Goal: Use online tool/utility: Use online tool/utility

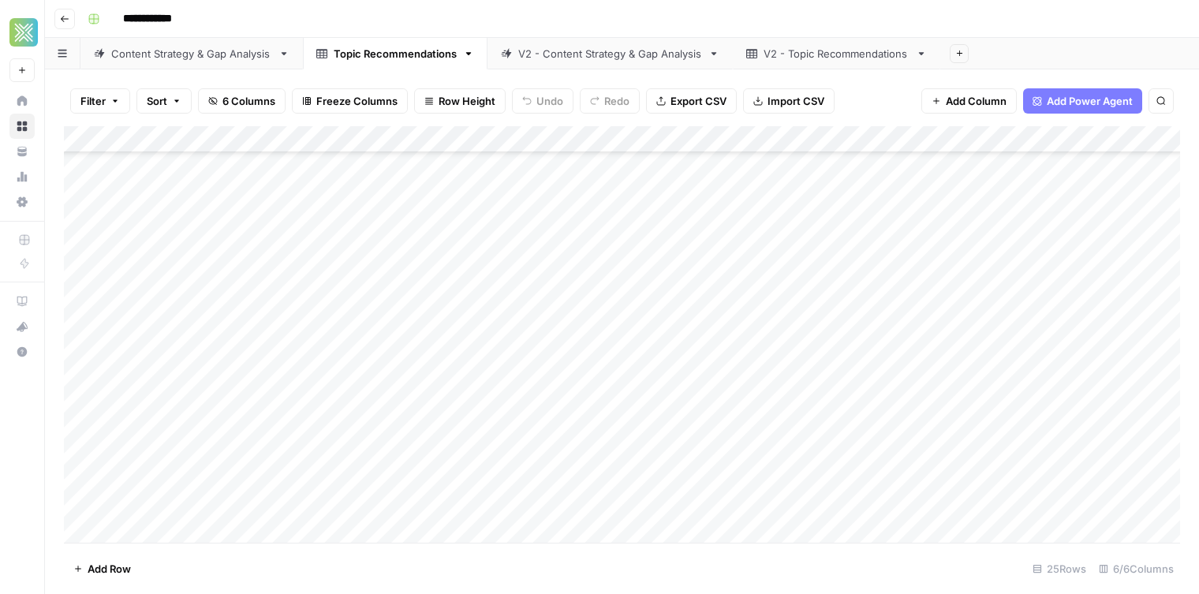
scroll to position [306, 0]
click at [310, 248] on div "Add Column" at bounding box center [622, 334] width 1116 height 417
drag, startPoint x: 256, startPoint y: 170, endPoint x: 337, endPoint y: 495, distance: 334.1
click at [338, 494] on div "Add Column" at bounding box center [622, 334] width 1116 height 417
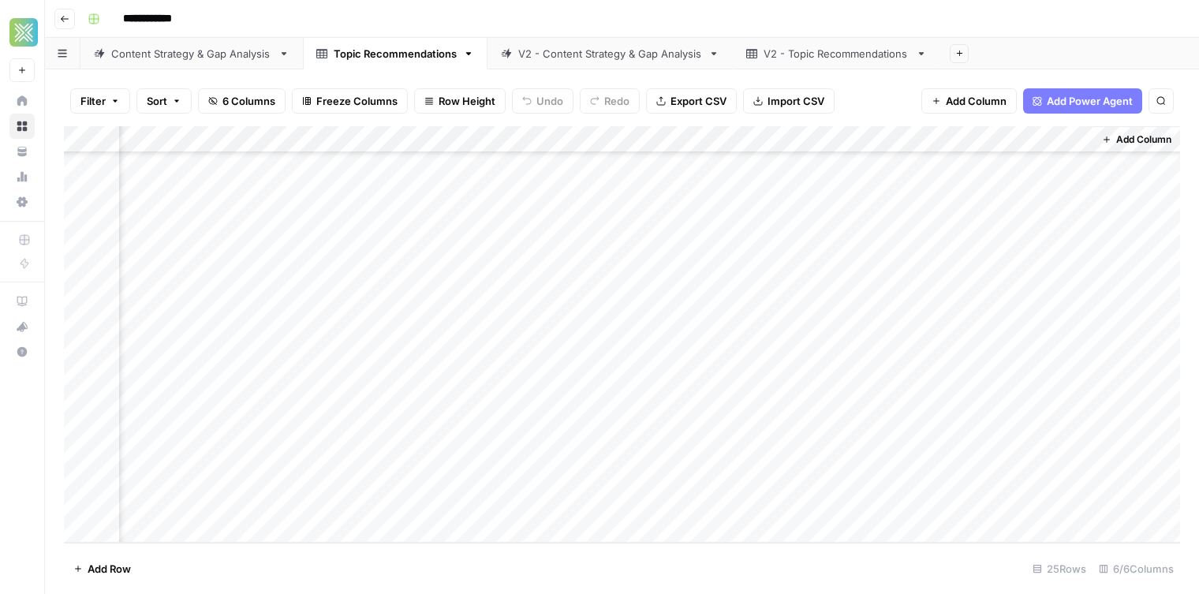
drag, startPoint x: 958, startPoint y: 169, endPoint x: 982, endPoint y: 523, distance: 355.0
click at [988, 518] on div "Add Column" at bounding box center [622, 334] width 1116 height 417
drag, startPoint x: 587, startPoint y: 157, endPoint x: 625, endPoint y: 494, distance: 339.0
click at [625, 494] on div "Add Column" at bounding box center [622, 334] width 1116 height 417
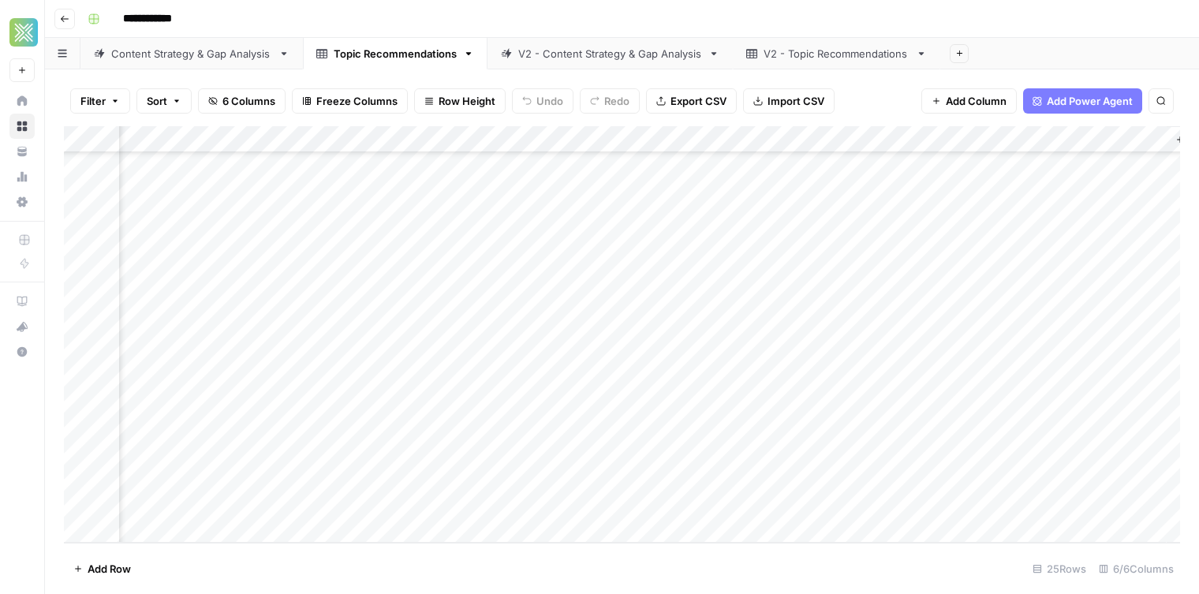
click at [480, 304] on div "Add Column" at bounding box center [622, 334] width 1116 height 417
drag, startPoint x: 856, startPoint y: 160, endPoint x: 854, endPoint y: 326, distance: 165.7
click at [854, 325] on div "Add Column" at bounding box center [622, 334] width 1116 height 417
click at [850, 363] on div "Add Column" at bounding box center [622, 334] width 1116 height 417
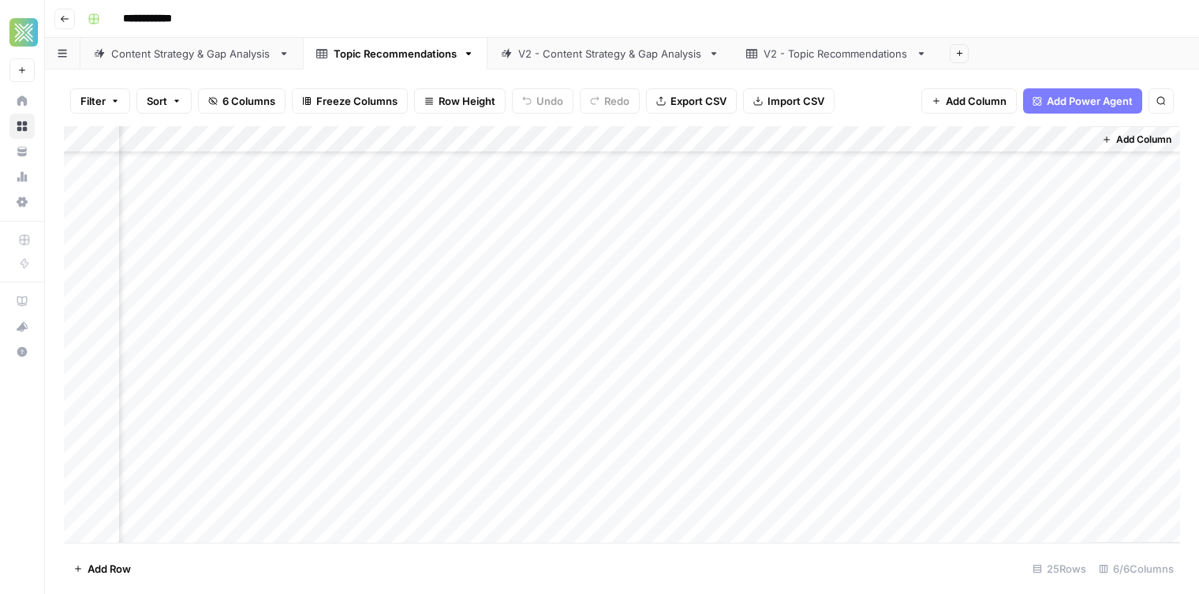
scroll to position [77, 321]
click at [950, 316] on div "Add Column" at bounding box center [622, 334] width 1116 height 417
click at [971, 273] on div "Add Column" at bounding box center [622, 334] width 1116 height 417
drag, startPoint x: 910, startPoint y: 307, endPoint x: 816, endPoint y: 319, distance: 94.7
click at [908, 308] on div "Add Column" at bounding box center [622, 334] width 1116 height 417
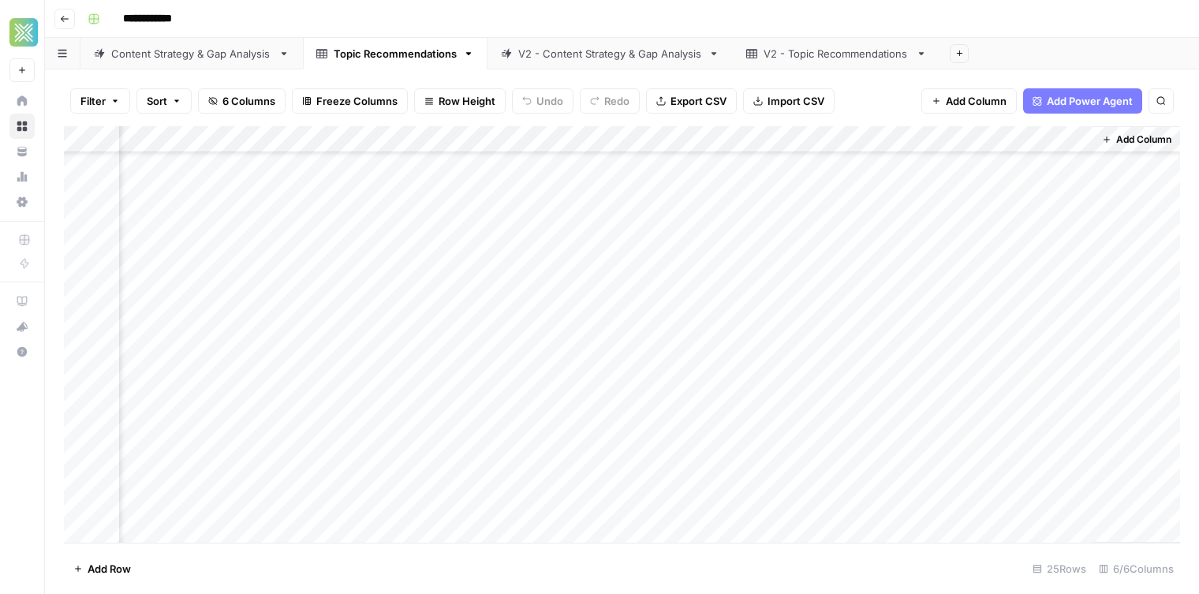
click at [952, 327] on div "Add Column" at bounding box center [622, 334] width 1116 height 417
drag, startPoint x: 960, startPoint y: 438, endPoint x: 965, endPoint y: 500, distance: 62.5
click at [965, 500] on div "Add Column" at bounding box center [622, 334] width 1116 height 417
drag, startPoint x: 831, startPoint y: 211, endPoint x: 825, endPoint y: 499, distance: 288.0
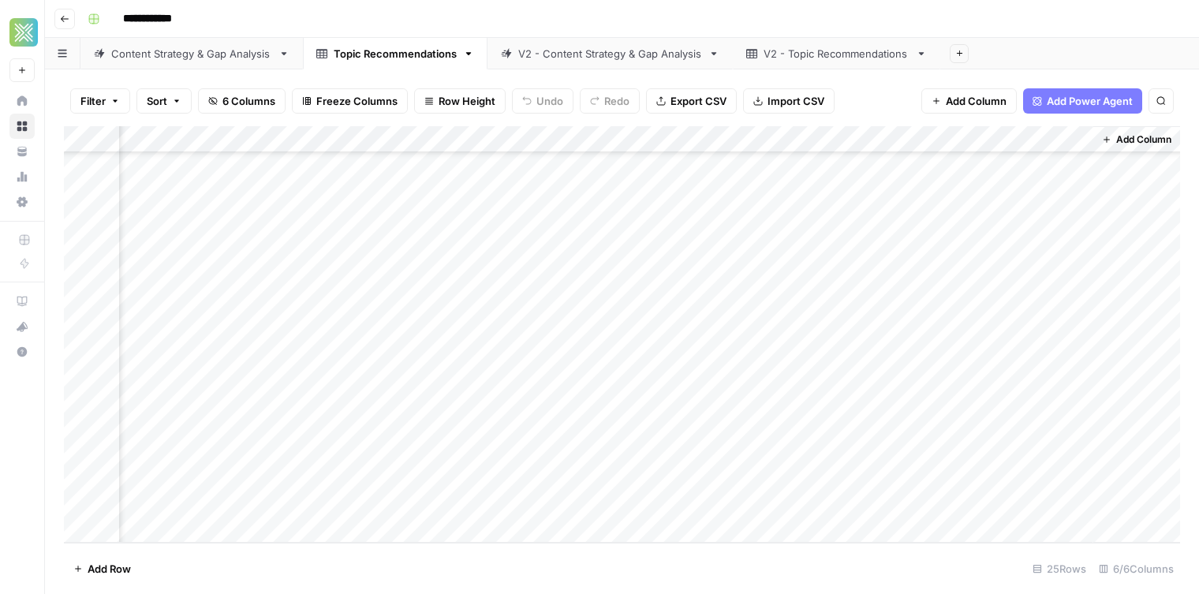
click at [830, 499] on div "Add Column" at bounding box center [622, 334] width 1116 height 417
drag, startPoint x: 659, startPoint y: 159, endPoint x: 676, endPoint y: 328, distance: 169.6
click at [675, 327] on div "Add Column" at bounding box center [622, 334] width 1116 height 417
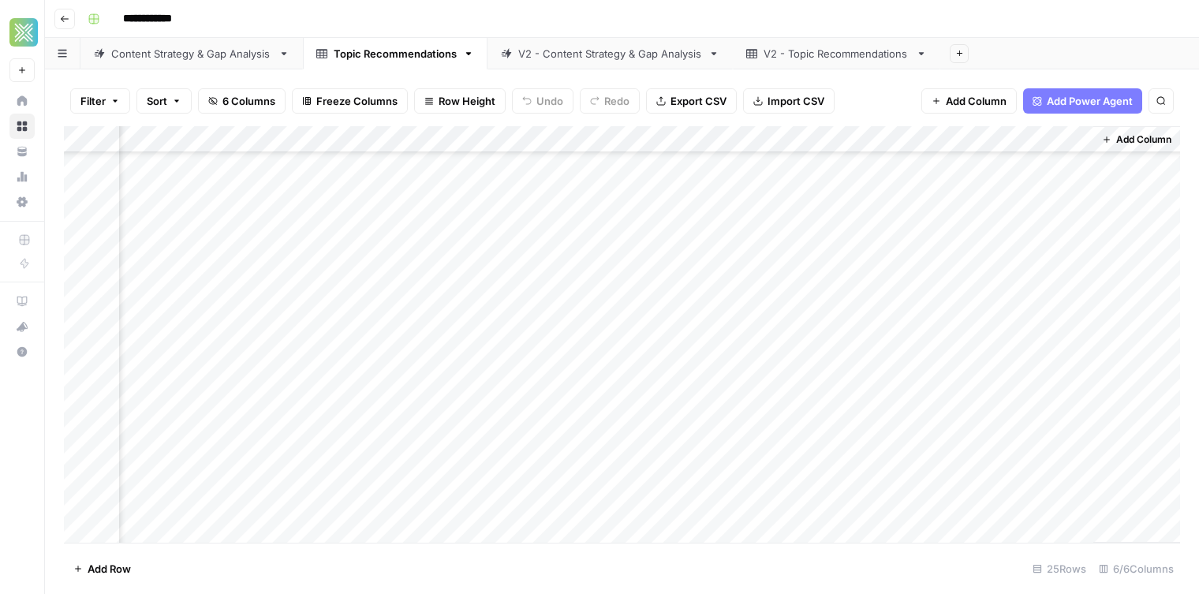
click at [684, 230] on div "Add Column" at bounding box center [622, 334] width 1116 height 417
drag, startPoint x: 674, startPoint y: 368, endPoint x: 650, endPoint y: 625, distance: 257.5
click at [650, 593] on html "**********" at bounding box center [599, 297] width 1199 height 594
